Goal: Find specific page/section

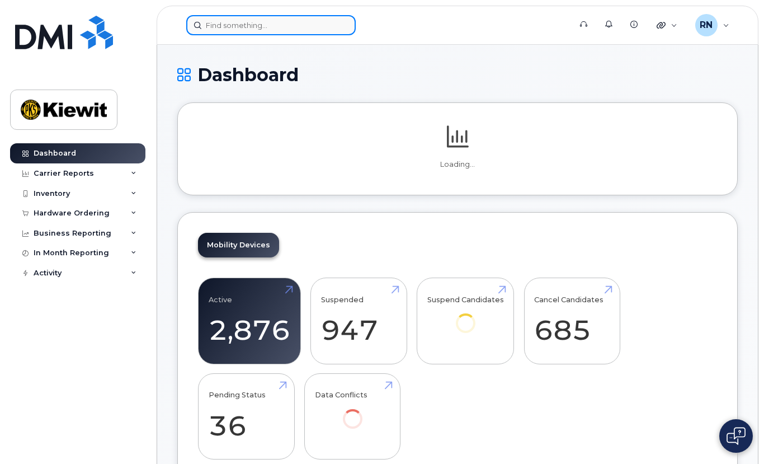
click at [223, 26] on input at bounding box center [270, 25] width 169 height 20
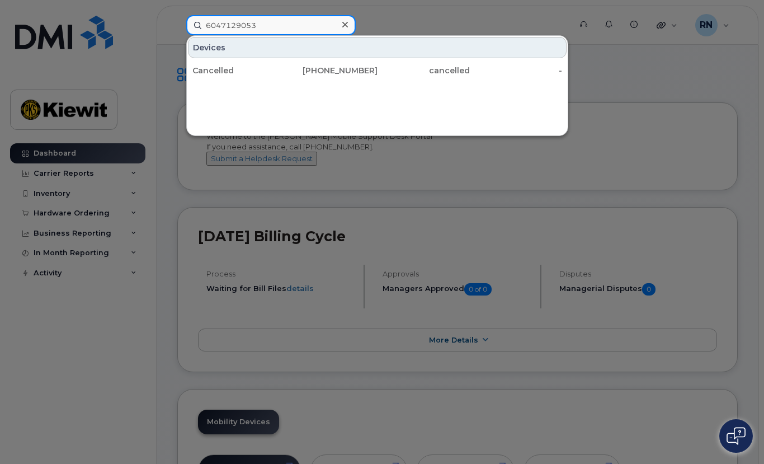
type input "6047129053"
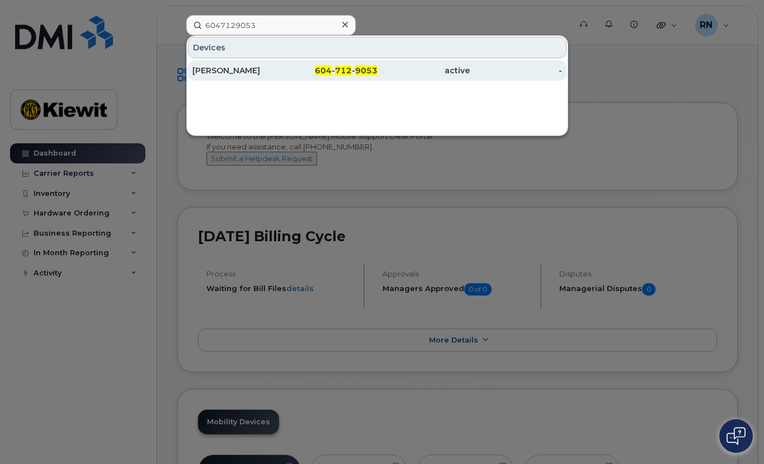
click at [237, 74] on div "[PERSON_NAME]" at bounding box center [238, 70] width 92 height 11
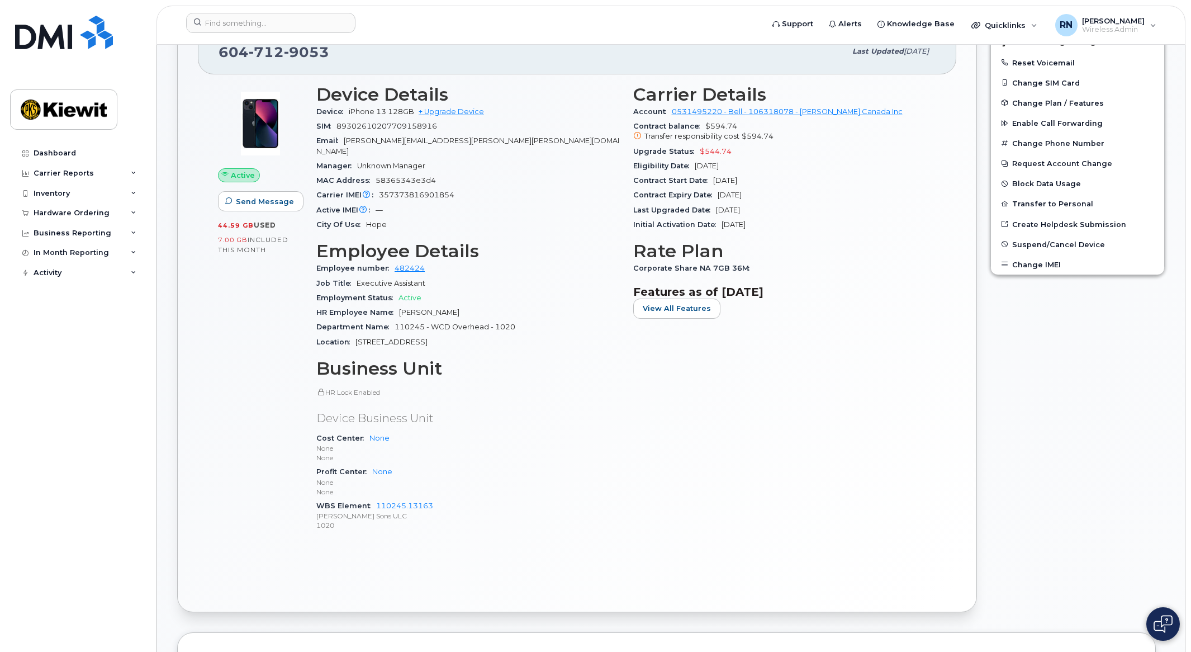
scroll to position [349, 0]
